Goal: Task Accomplishment & Management: Use online tool/utility

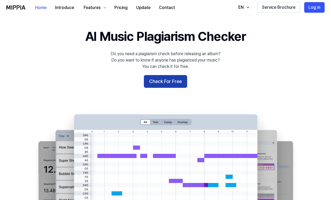
click at [150, 83] on button "Check For Free" at bounding box center [165, 81] width 43 height 13
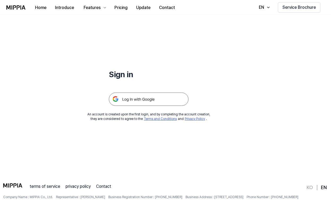
scroll to position [20, 0]
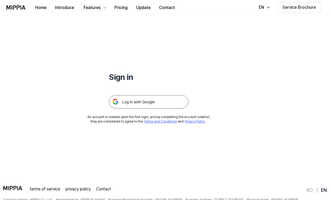
click at [147, 99] on img at bounding box center [149, 101] width 80 height 13
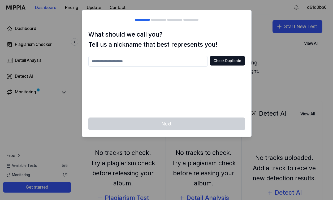
click at [158, 64] on input "text" at bounding box center [147, 61] width 119 height 11
type input "*****"
click at [235, 62] on button "Check Duplicate" at bounding box center [227, 61] width 35 height 10
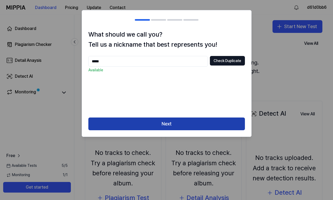
click at [185, 123] on button "Next" at bounding box center [166, 124] width 157 height 13
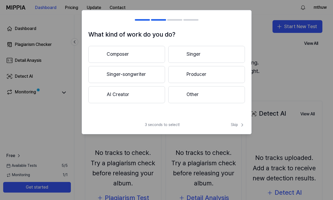
click at [199, 79] on button "Producer" at bounding box center [206, 74] width 77 height 17
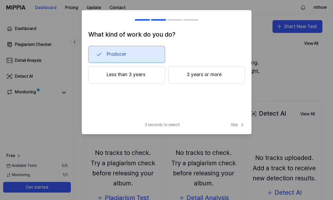
click at [142, 80] on button "Less than 3 years" at bounding box center [126, 75] width 77 height 18
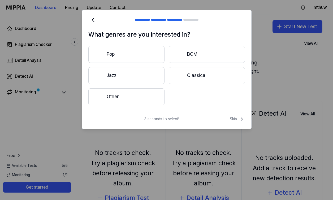
click at [141, 63] on button "Pop" at bounding box center [126, 54] width 76 height 17
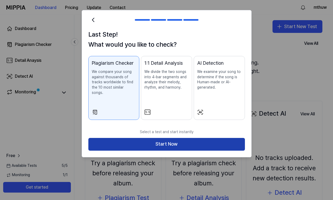
click at [171, 143] on button "Start Now" at bounding box center [166, 144] width 157 height 13
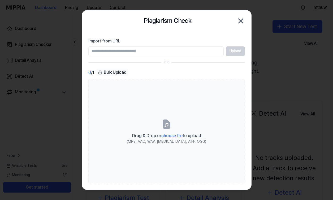
click at [196, 56] on section "Import from URL Upload OR 0 / 1 Bulk Upload Drag & Drop or choose file to uploa…" at bounding box center [166, 111] width 169 height 158
click at [196, 54] on input "Import from URL" at bounding box center [155, 51] width 135 height 10
click at [186, 55] on input "Import from URL" at bounding box center [155, 51] width 135 height 10
click at [242, 18] on icon "button" at bounding box center [240, 21] width 8 height 8
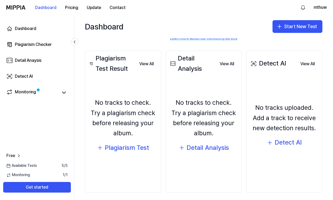
scroll to position [46, 0]
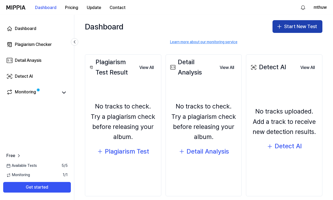
click at [285, 31] on button "Start New Test" at bounding box center [298, 26] width 50 height 13
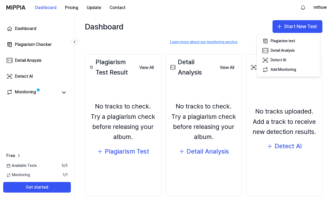
click at [137, 101] on div "No tracks to check. Try a plagiarism check before releasing your album." at bounding box center [123, 121] width 70 height 41
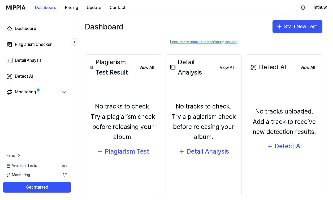
click at [129, 154] on div "Plagiarism Test" at bounding box center [127, 152] width 44 height 10
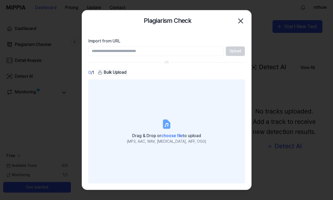
click at [128, 115] on label "Drag & Drop or choose file to upload (MP3, AAC, WAV, FLAC, AIFF, OGG)" at bounding box center [166, 132] width 157 height 104
click at [0, 0] on input "Drag & Drop or choose file to upload (MP3, AAC, WAV, FLAC, AIFF, OGG)" at bounding box center [0, 0] width 0 height 0
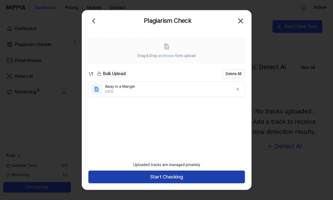
click at [196, 176] on button "Start Checking" at bounding box center [166, 177] width 157 height 13
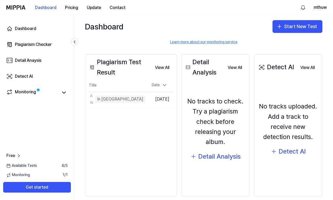
scroll to position [53, 0]
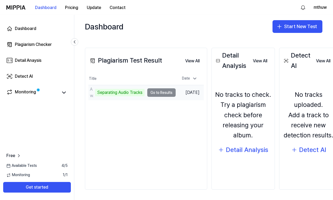
click at [157, 93] on td "Away in a Manger Separating Audio Tracks Go to Results" at bounding box center [131, 92] width 87 height 15
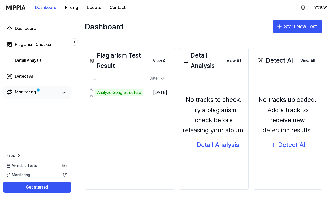
click at [54, 93] on link "Monitoring" at bounding box center [32, 92] width 52 height 7
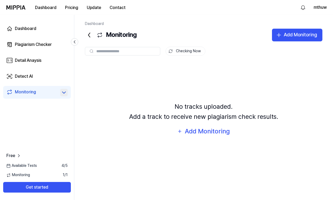
click at [62, 93] on icon at bounding box center [64, 92] width 6 height 6
click at [48, 43] on div "Plagiarism Checker" at bounding box center [33, 44] width 37 height 6
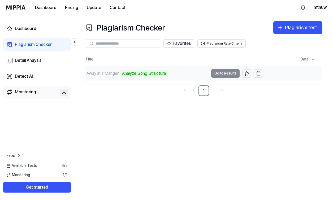
click at [160, 75] on div "Analyze Song Structure" at bounding box center [144, 73] width 48 height 7
click at [222, 72] on td "Away in a Manger Analyze Song Structure Go to Results" at bounding box center [174, 73] width 178 height 15
click at [220, 74] on td "Away in a Manger Analyze Song Structure Go to Results" at bounding box center [174, 73] width 178 height 15
click at [131, 75] on div "Analyze Song Structure" at bounding box center [144, 73] width 48 height 7
click at [100, 70] on div "Away in a Manger" at bounding box center [103, 73] width 32 height 6
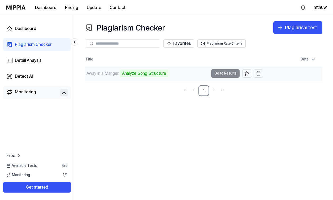
click at [227, 74] on td "Away in a Manger Analyze Song Structure Go to Results" at bounding box center [174, 73] width 178 height 15
click at [39, 31] on link "Dashboard" at bounding box center [37, 28] width 68 height 13
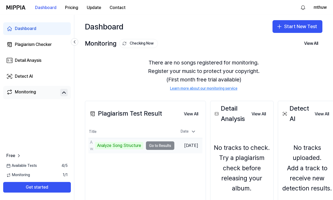
click at [160, 146] on td "Away in a Manger Analyze Song Structure Go to Results" at bounding box center [131, 145] width 86 height 15
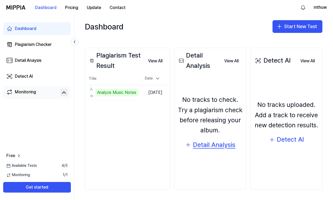
click at [226, 145] on div "Detail Analysis" at bounding box center [214, 145] width 42 height 10
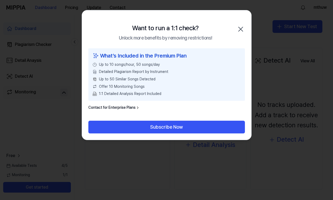
click at [242, 24] on div "Want to run a 1:1 check? Unlock more benefits by removing restrictions! Close" at bounding box center [166, 29] width 169 height 38
click at [242, 28] on icon "button" at bounding box center [240, 29] width 8 height 8
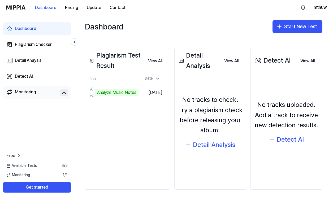
click at [283, 145] on div "Detect AI" at bounding box center [290, 140] width 27 height 10
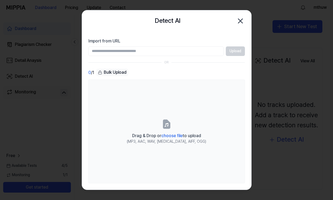
click at [283, 148] on div at bounding box center [166, 100] width 333 height 200
